Goal: Task Accomplishment & Management: Manage account settings

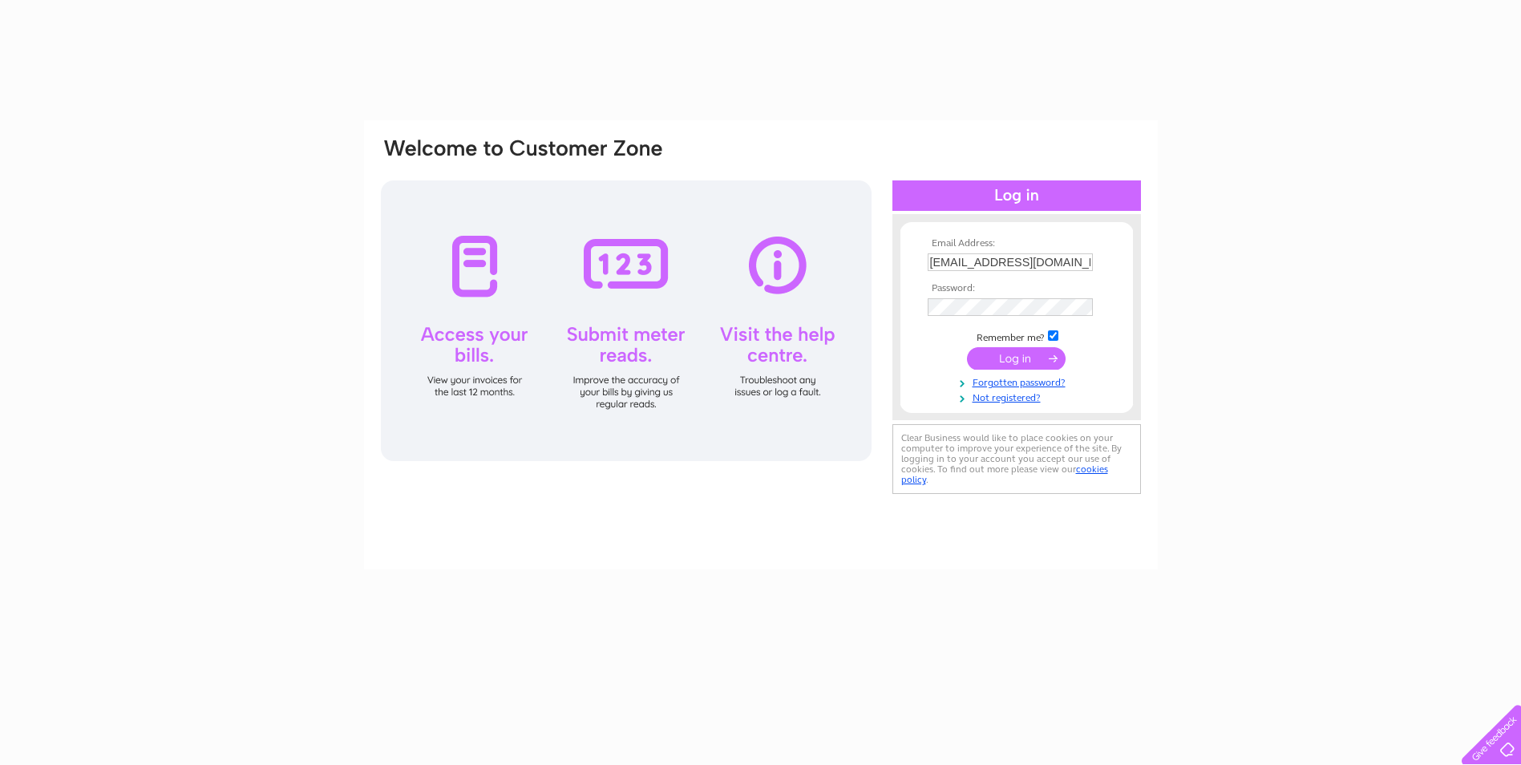
click at [994, 354] on input "submit" at bounding box center [1016, 358] width 99 height 22
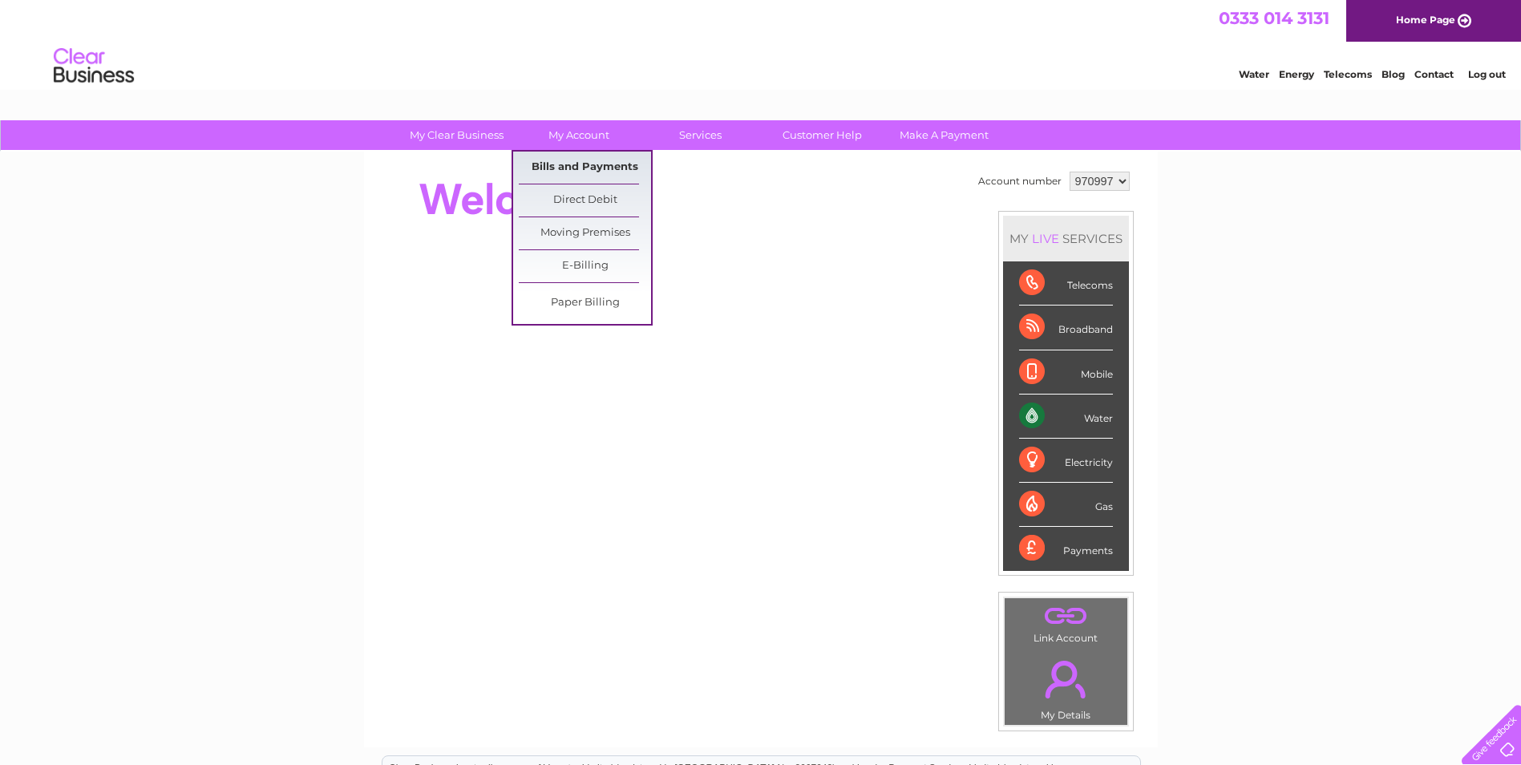
click at [581, 159] on link "Bills and Payments" at bounding box center [585, 168] width 132 height 32
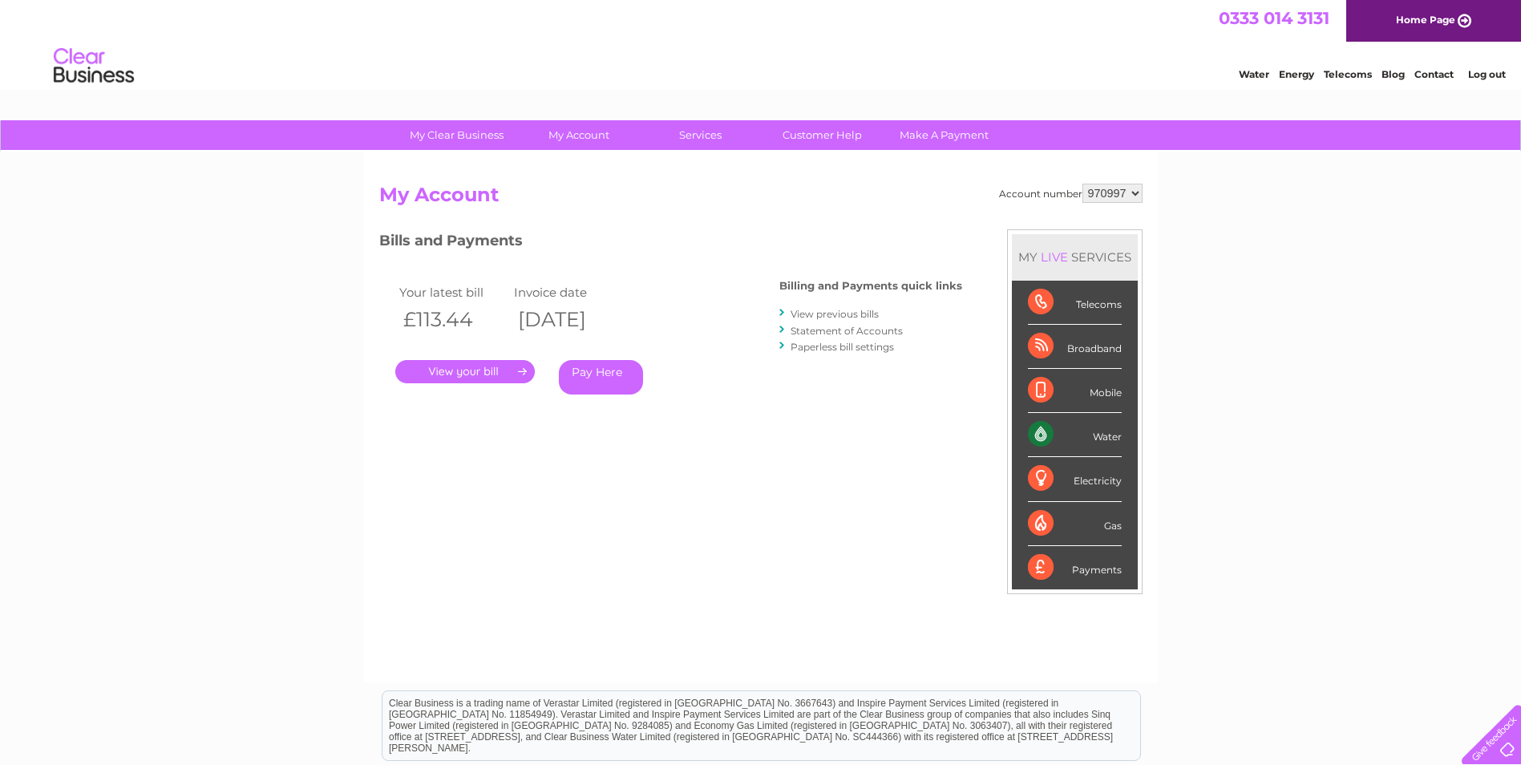
click at [476, 367] on link "." at bounding box center [465, 371] width 140 height 23
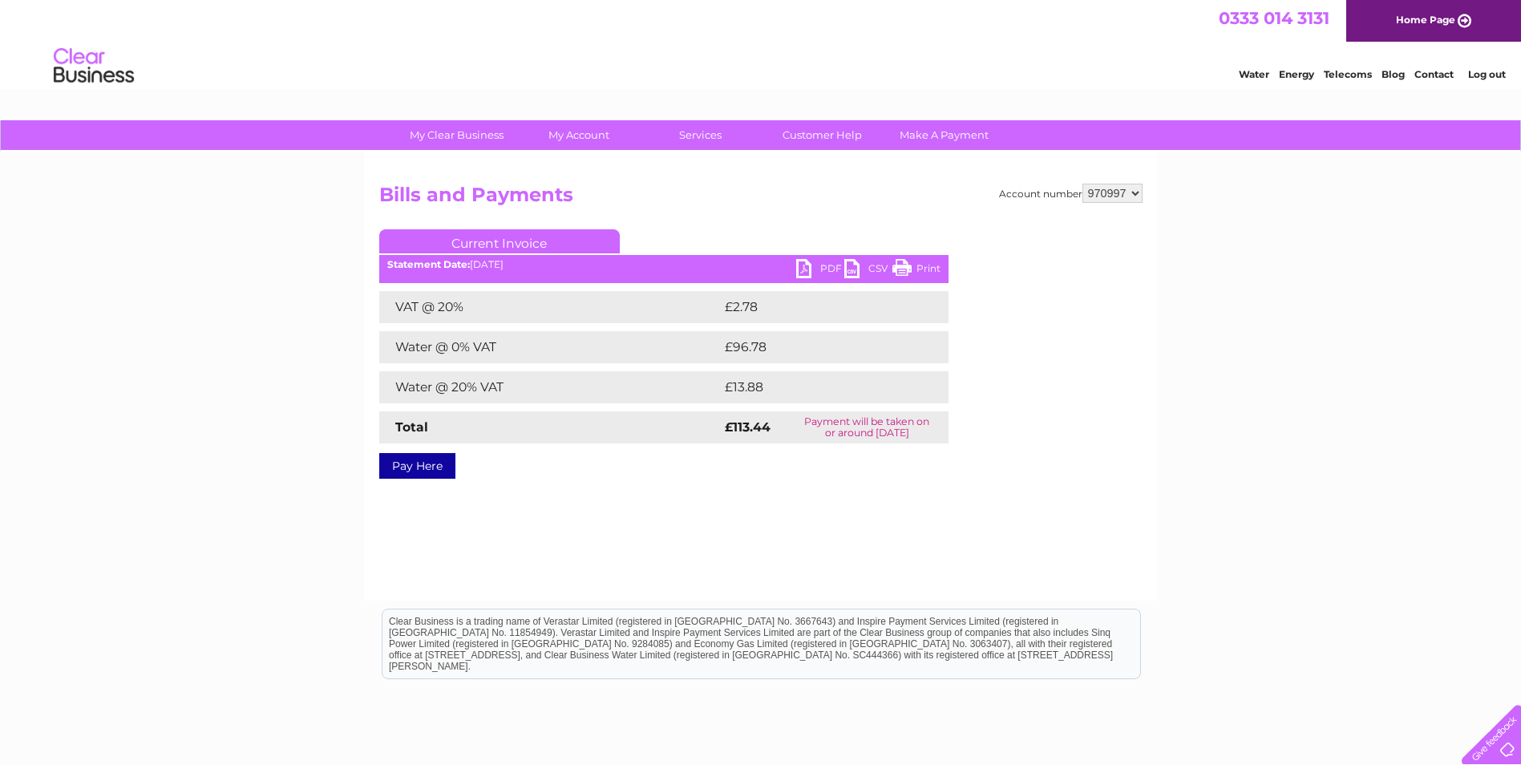
click at [800, 268] on link "PDF" at bounding box center [820, 270] width 48 height 23
